Goal: Navigation & Orientation: Find specific page/section

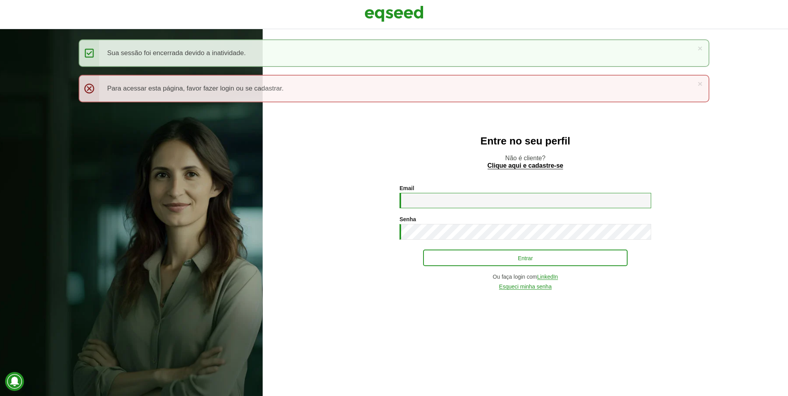
type input "**********"
click at [475, 264] on button "Entrar" at bounding box center [525, 257] width 205 height 15
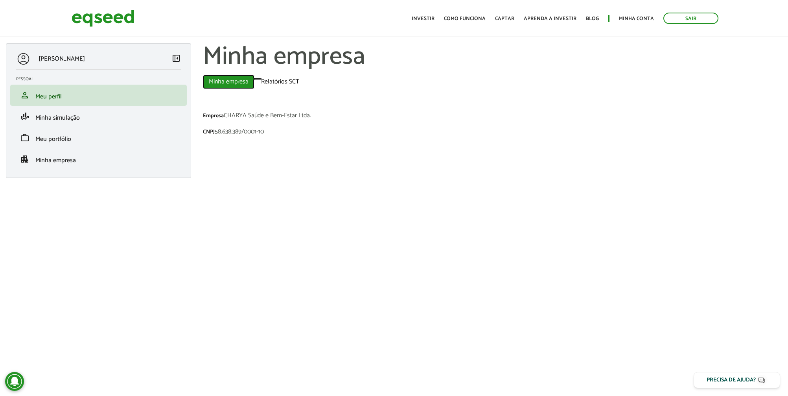
click at [223, 84] on link "Minha empresa (aba ativa)" at bounding box center [229, 82] width 52 height 14
click at [77, 161] on link "apartment Minha empresa" at bounding box center [98, 158] width 165 height 9
click at [106, 153] on li "apartment Minha empresa" at bounding box center [98, 158] width 177 height 21
click at [35, 158] on span "Minha empresa" at bounding box center [55, 160] width 41 height 11
drag, startPoint x: 0, startPoint y: 0, endPoint x: 52, endPoint y: 136, distance: 146.0
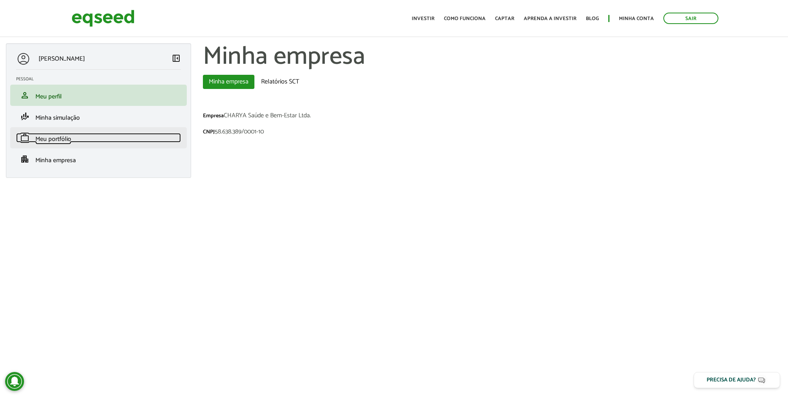
click at [52, 136] on span "Meu portfólio" at bounding box center [53, 139] width 36 height 11
